Goal: Find specific page/section: Find specific page/section

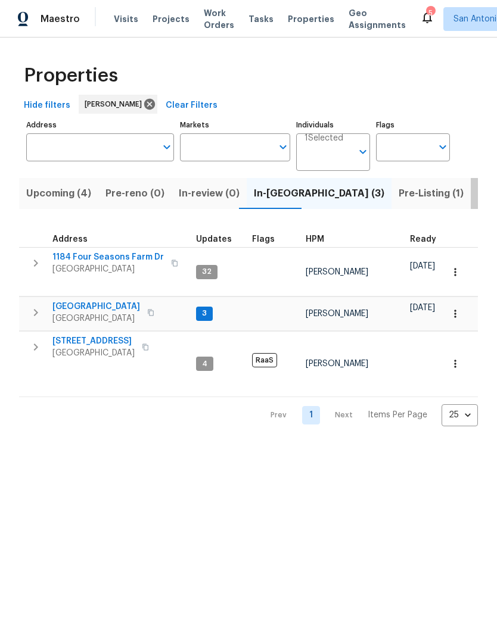
click at [478, 195] on span "Listed (15)" at bounding box center [502, 193] width 49 height 17
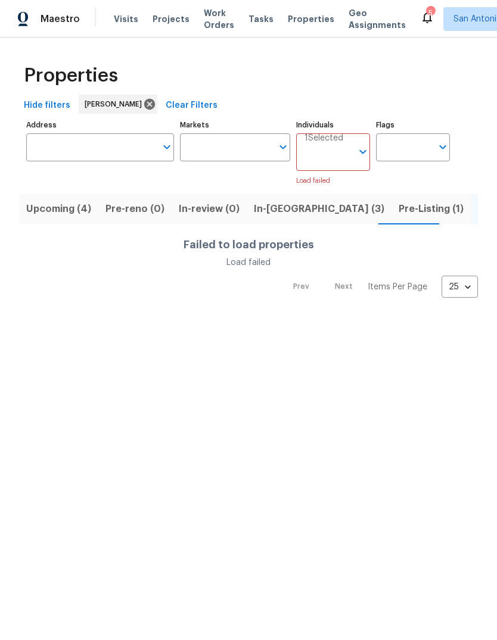
click at [80, 146] on input "Address" at bounding box center [91, 147] width 130 height 28
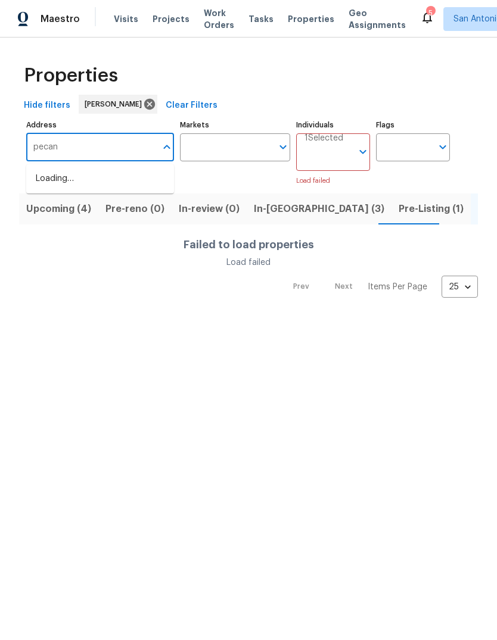
type input "pecan"
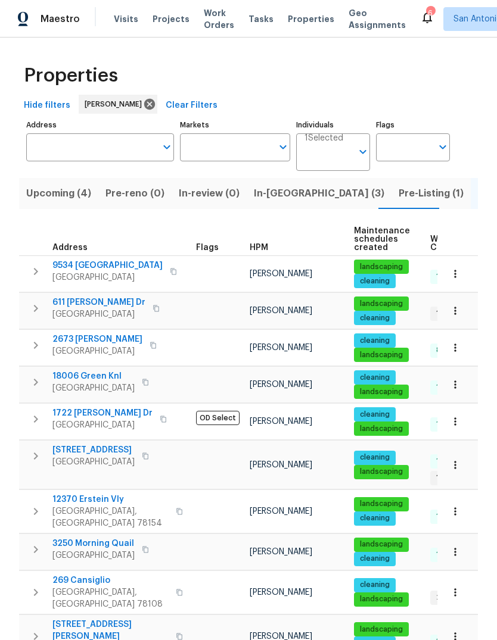
click at [121, 153] on input "Address" at bounding box center [91, 147] width 130 height 28
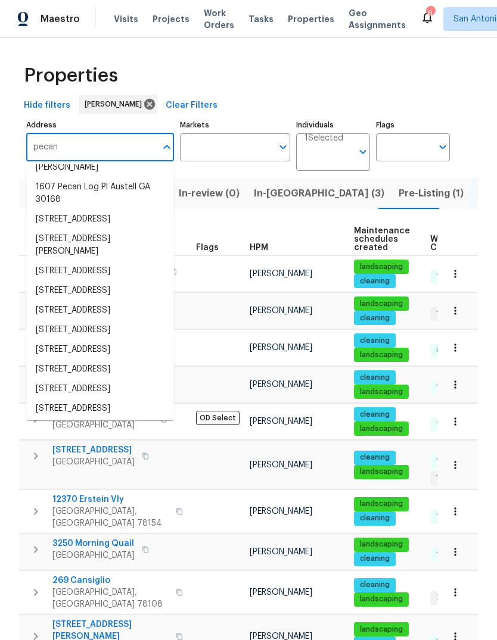
scroll to position [86, 0]
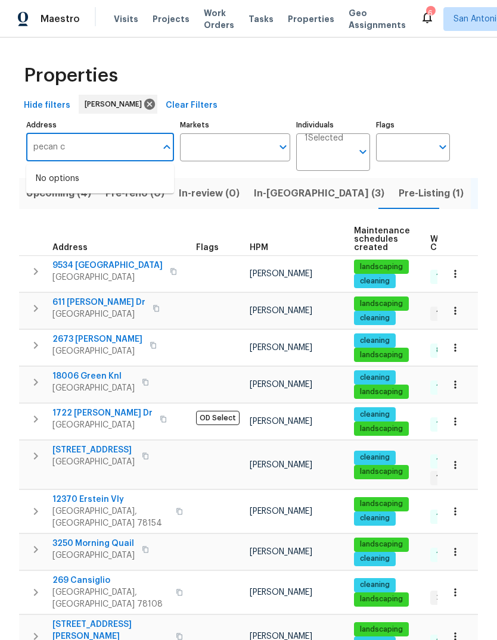
type input "pecan ct"
click at [86, 228] on li "3904 Pecan Ct Schertz TX 78108" at bounding box center [100, 218] width 148 height 20
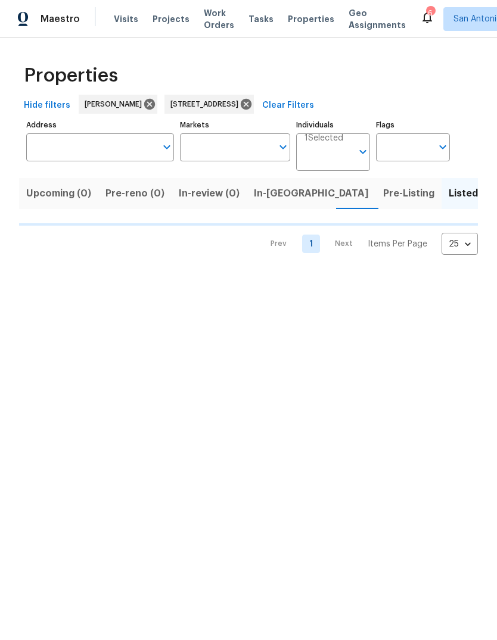
type input "3904 Pecan Ct Schertz TX 78108"
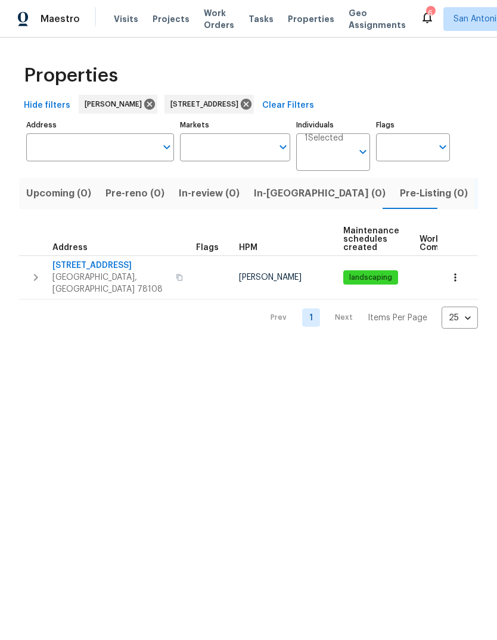
type input "3904 Pecan Ct Schertz TX 78108"
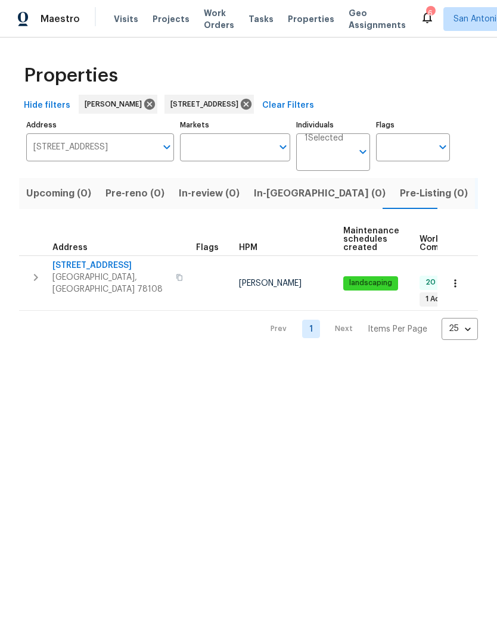
click at [76, 268] on span "3904 Pecan Ct" at bounding box center [110, 266] width 116 height 12
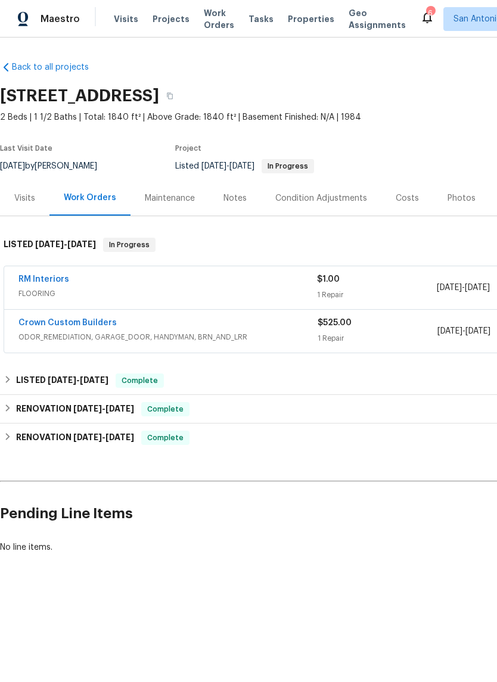
click at [169, 195] on div "Maintenance" at bounding box center [170, 198] width 50 height 12
